Goal: Check status

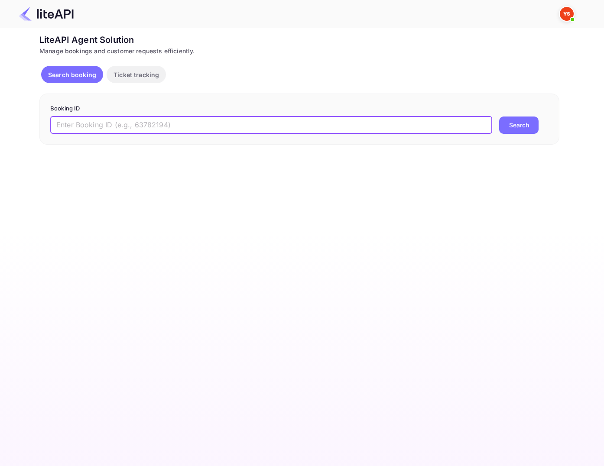
drag, startPoint x: 225, startPoint y: 122, endPoint x: 235, endPoint y: 120, distance: 10.2
click at [225, 121] on input "text" at bounding box center [271, 125] width 442 height 17
paste input "8471685"
type input "8471685"
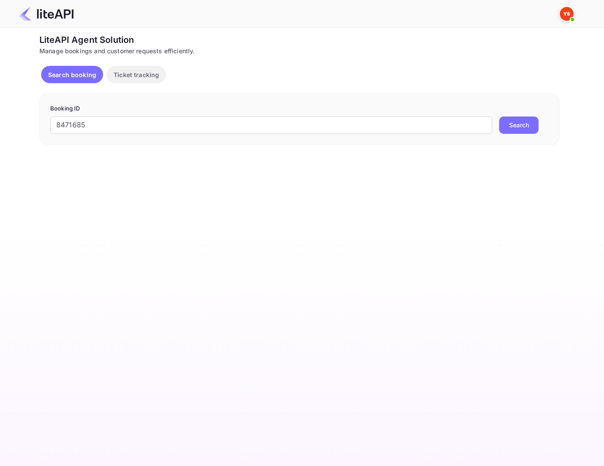
click at [534, 130] on button "Search" at bounding box center [518, 125] width 39 height 17
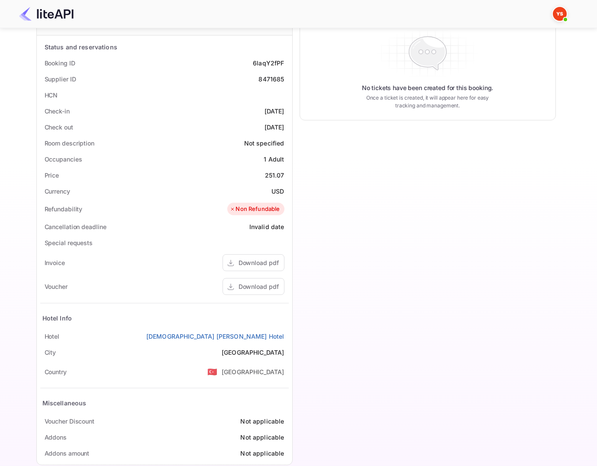
scroll to position [164, 0]
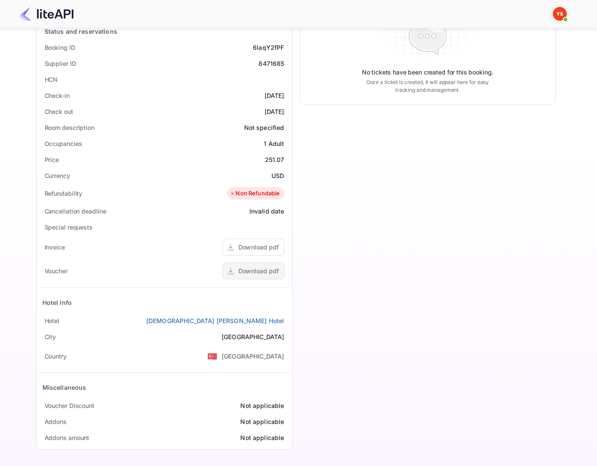
click at [263, 273] on div "Download pdf" at bounding box center [259, 270] width 40 height 9
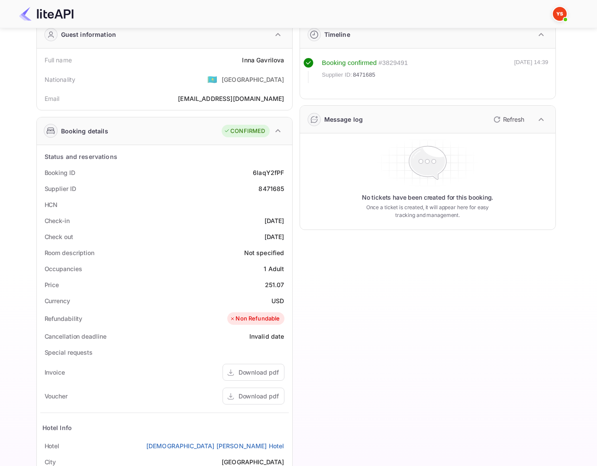
scroll to position [34, 0]
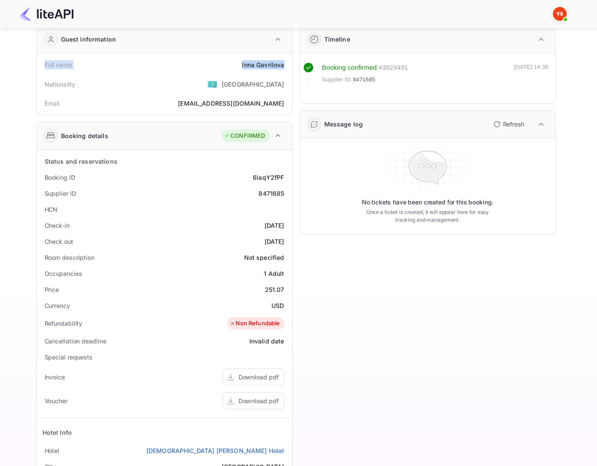
drag, startPoint x: 45, startPoint y: 65, endPoint x: 285, endPoint y: 65, distance: 240.4
click at [285, 65] on div "Full name [PERSON_NAME]" at bounding box center [164, 65] width 249 height 16
copy div "Full name [PERSON_NAME]"
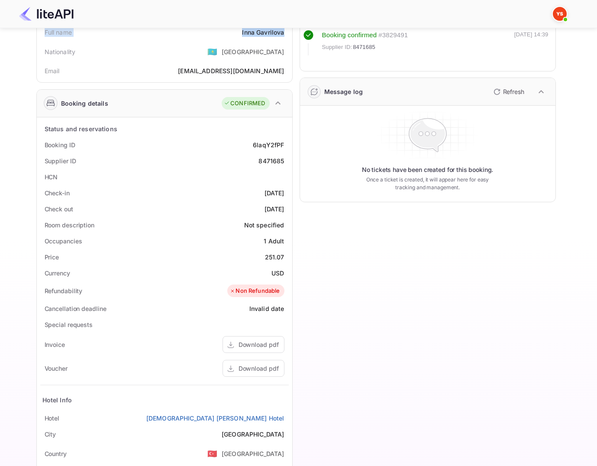
scroll to position [121, 0]
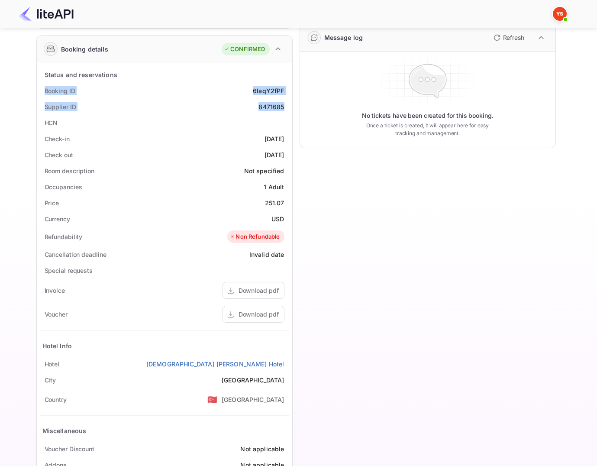
drag, startPoint x: 42, startPoint y: 91, endPoint x: 289, endPoint y: 104, distance: 246.8
click at [289, 104] on div "Status and reservations Booking ID 6laqY2fPF Supplier ID 8471685 HCN Check-in […" at bounding box center [165, 277] width 256 height 429
copy div "Booking ID 6laqY2fPF Supplier ID 8471685"
drag, startPoint x: 45, startPoint y: 138, endPoint x: 287, endPoint y: 152, distance: 243.0
click at [287, 152] on div "Status and reservations Booking ID 6laqY2fPF Supplier ID 8471685 HCN Check-in […" at bounding box center [164, 278] width 249 height 422
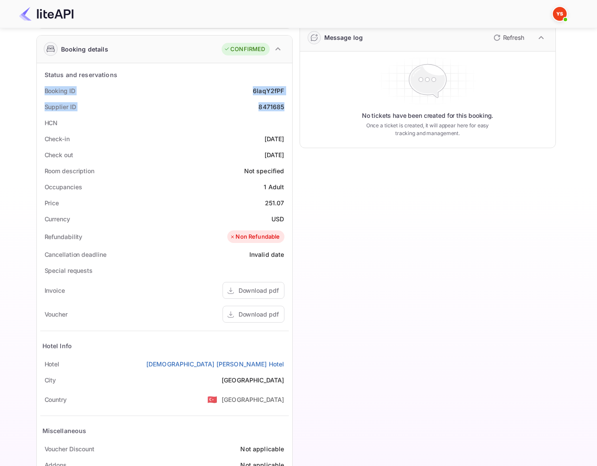
copy div "Check-in [DATE] Check out [DATE]"
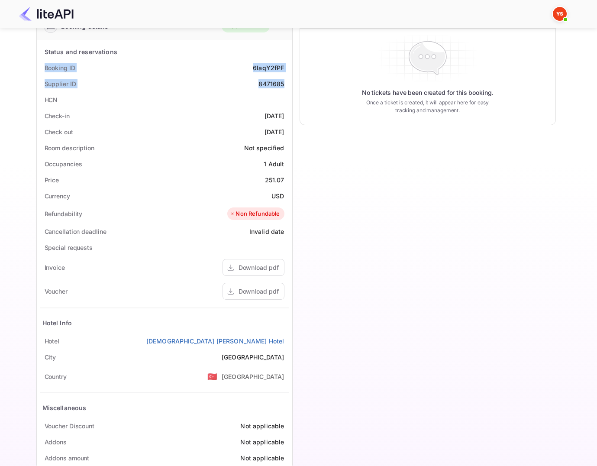
scroll to position [164, 0]
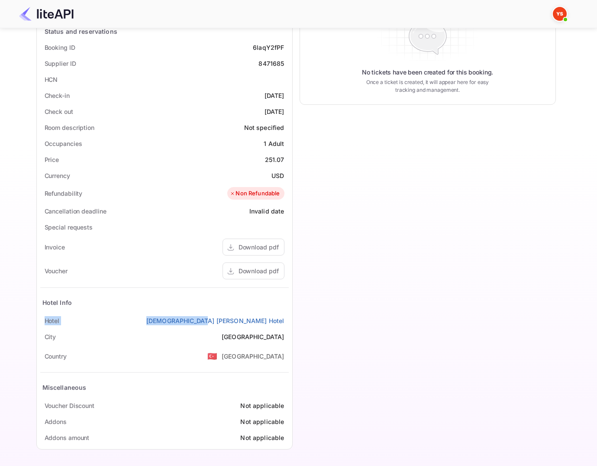
drag, startPoint x: 41, startPoint y: 320, endPoint x: 291, endPoint y: 321, distance: 249.9
click at [291, 321] on div "Status and reservations Booking ID 6laqY2fPF Supplier ID 8471685 HCN Check-in […" at bounding box center [165, 234] width 256 height 429
copy div "[GEOGRAPHIC_DATA][DEMOGRAPHIC_DATA][PERSON_NAME]"
